Goal: Information Seeking & Learning: Understand process/instructions

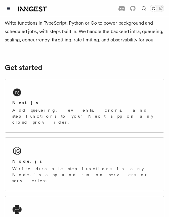
scroll to position [114, 0]
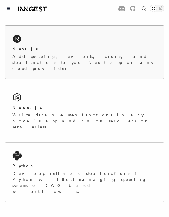
click at [19, 43] on icon at bounding box center [17, 39] width 10 height 10
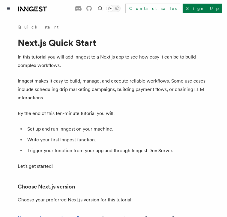
click at [4, 14] on div "Documentation Examples AgentKit Search... ⌘K Contact sales Sign Up" at bounding box center [113, 8] width 227 height 17
click at [6, 9] on button "Toggle navigation" at bounding box center [8, 8] width 7 height 7
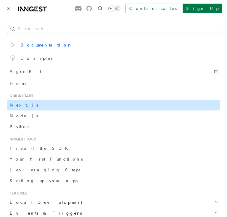
click at [35, 106] on link "Next.js" at bounding box center [113, 105] width 213 height 11
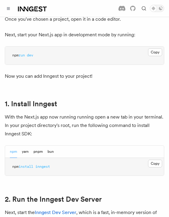
scroll to position [306, 0]
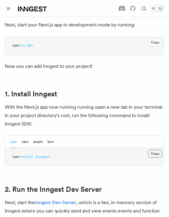
click at [154, 150] on button "Copy Copied" at bounding box center [155, 154] width 14 height 8
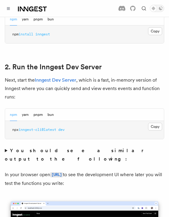
scroll to position [459, 0]
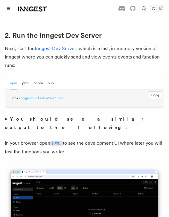
click at [157, 89] on pre "npx inngest-cli@latest dev" at bounding box center [84, 98] width 159 height 18
click at [157, 91] on button "Copy Copied" at bounding box center [155, 95] width 14 height 8
